Goal: Find specific page/section

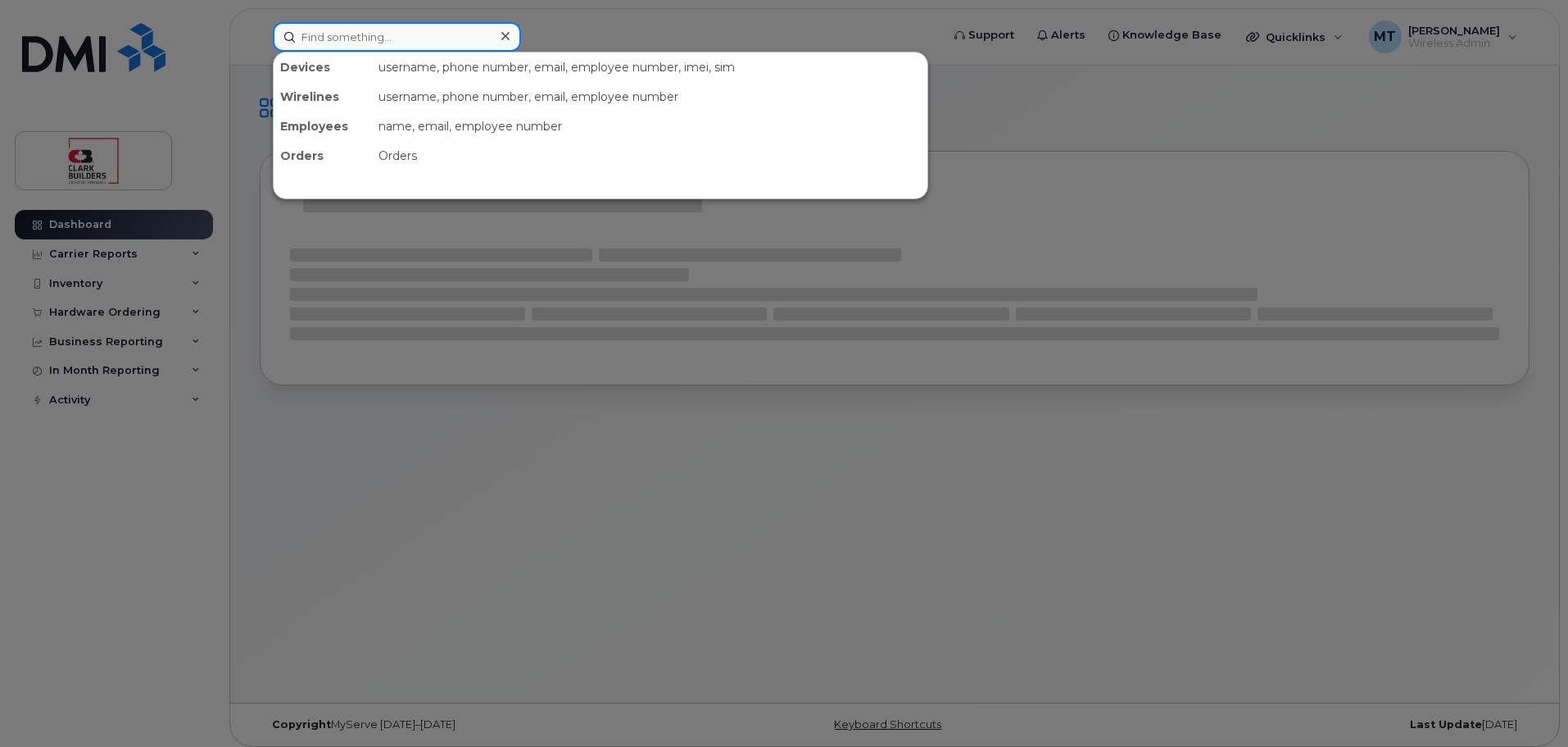
click at [425, 30] on input at bounding box center [397, 36] width 248 height 29
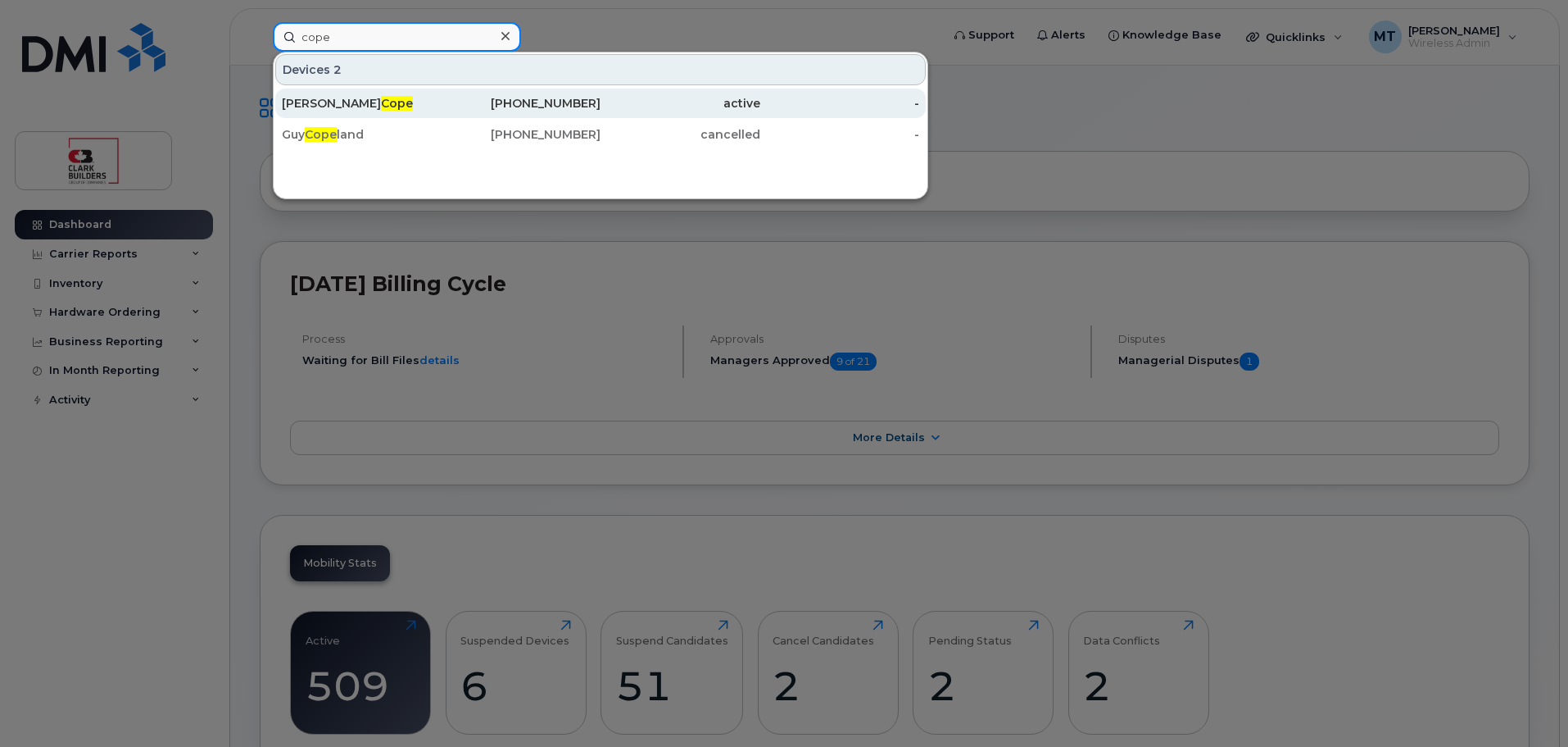
type input "cope"
click at [408, 100] on div "Ian Cope" at bounding box center [362, 103] width 160 height 16
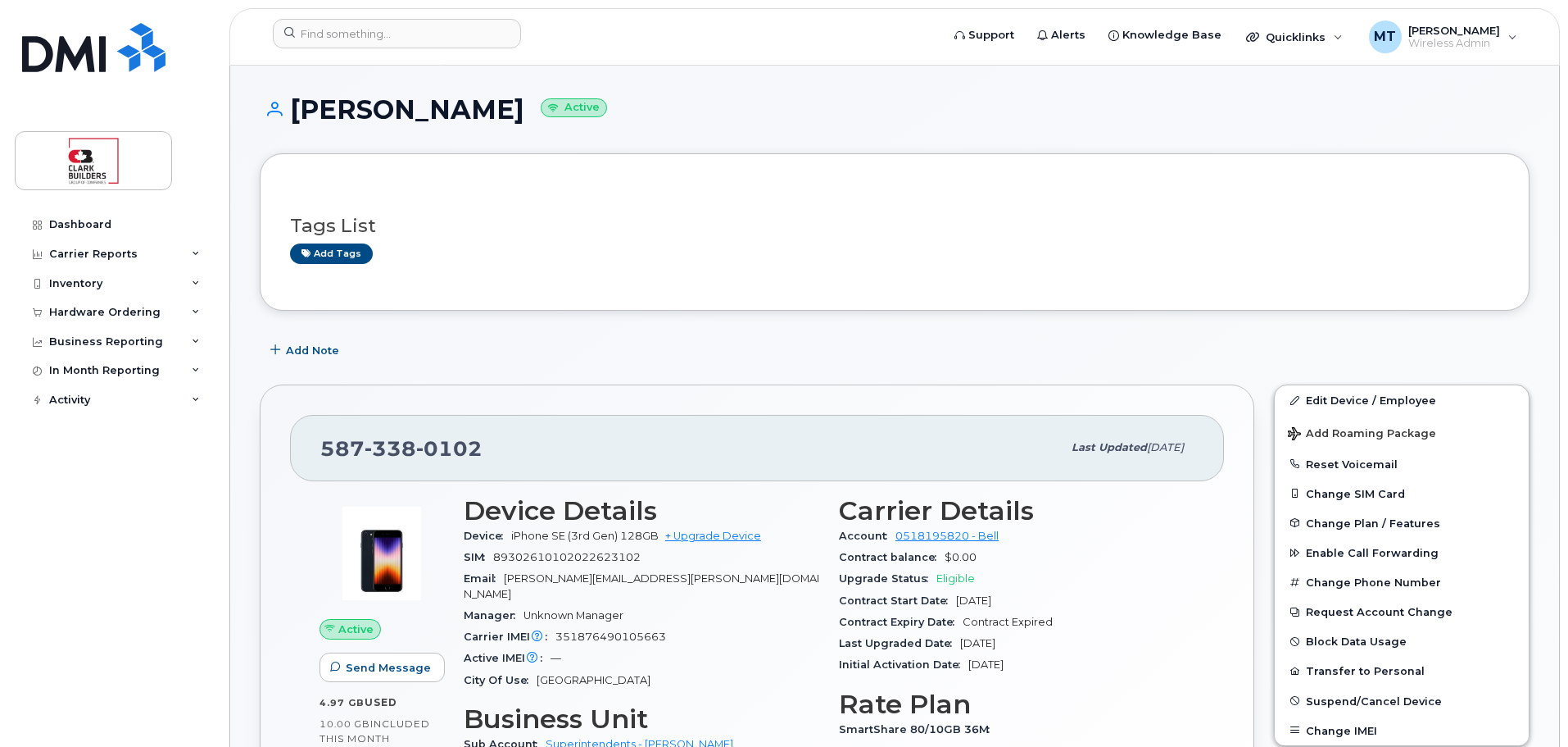
scroll to position [246, 0]
